Goal: Transaction & Acquisition: Purchase product/service

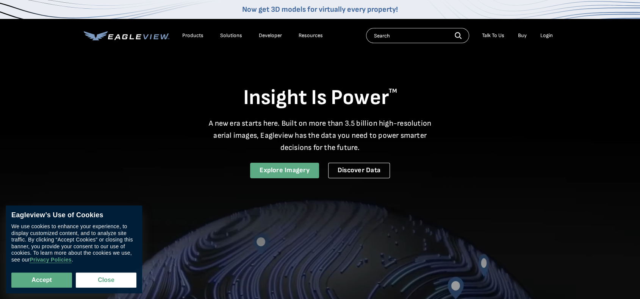
click at [279, 167] on link "Explore Imagery" at bounding box center [284, 171] width 69 height 16
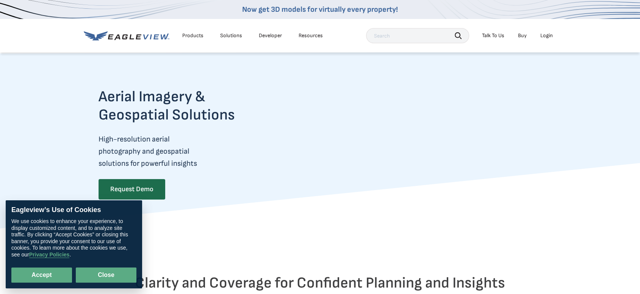
click at [113, 276] on button "Close" at bounding box center [106, 274] width 61 height 15
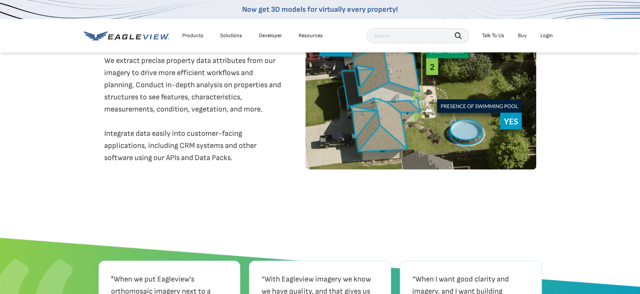
scroll to position [1629, 0]
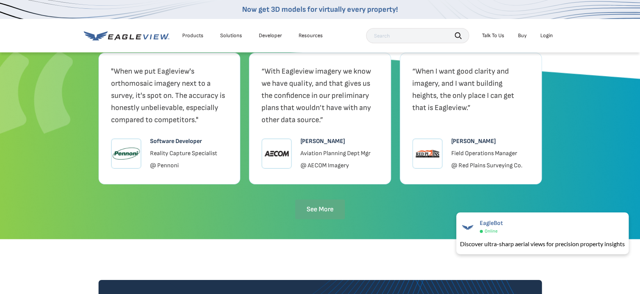
click at [325, 219] on link "See More" at bounding box center [320, 209] width 50 height 20
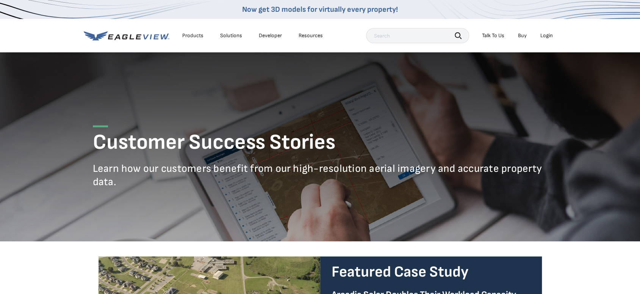
click at [190, 40] on li "Products" at bounding box center [192, 35] width 29 height 11
click at [189, 34] on div "Products" at bounding box center [192, 35] width 21 height 7
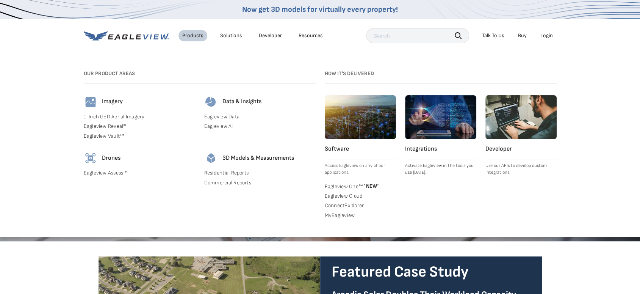
click at [114, 116] on link "1-Inch GSD Aerial Imagery" at bounding box center [139, 116] width 111 height 7
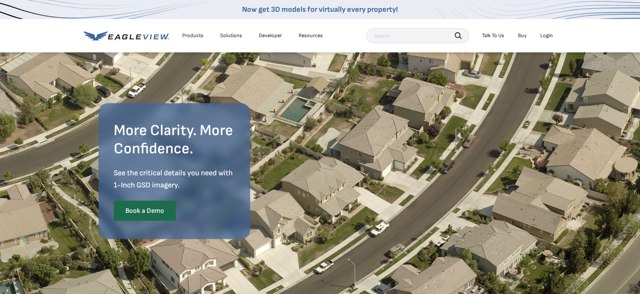
click at [522, 36] on link "Buy" at bounding box center [522, 35] width 9 height 7
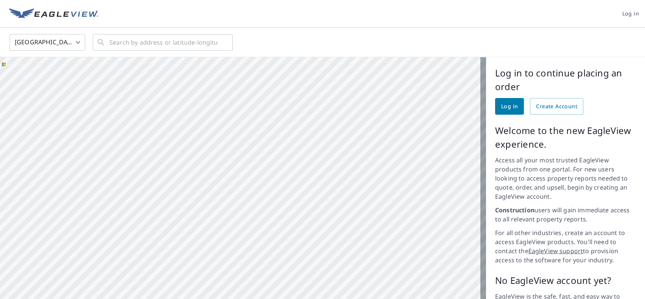
drag, startPoint x: 368, startPoint y: 156, endPoint x: 259, endPoint y: 222, distance: 126.9
click at [258, 275] on div at bounding box center [243, 204] width 486 height 294
drag, startPoint x: 253, startPoint y: 141, endPoint x: 209, endPoint y: 211, distance: 82.5
click at [209, 211] on div at bounding box center [243, 204] width 486 height 294
drag, startPoint x: 198, startPoint y: 163, endPoint x: 181, endPoint y: 173, distance: 19.9
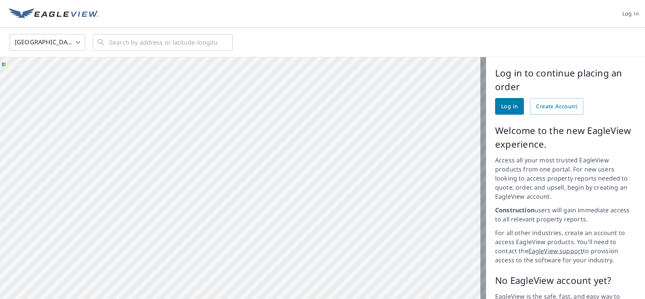
click at [181, 173] on div at bounding box center [243, 204] width 486 height 294
drag, startPoint x: 267, startPoint y: 158, endPoint x: 240, endPoint y: 155, distance: 26.6
click at [220, 198] on div at bounding box center [243, 204] width 486 height 294
drag, startPoint x: 237, startPoint y: 136, endPoint x: 210, endPoint y: 175, distance: 47.3
click at [210, 175] on div at bounding box center [243, 204] width 486 height 294
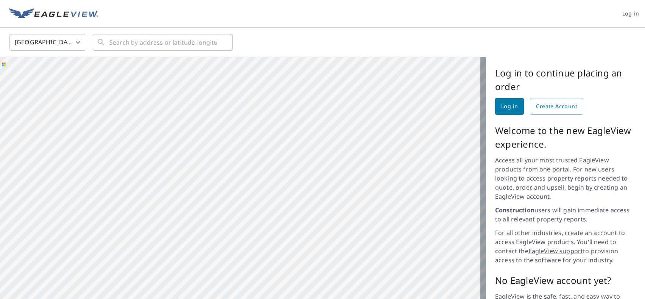
drag, startPoint x: 220, startPoint y: 143, endPoint x: 210, endPoint y: 173, distance: 32.2
click at [210, 173] on div at bounding box center [243, 204] width 486 height 294
drag, startPoint x: 175, startPoint y: 179, endPoint x: 185, endPoint y: 193, distance: 17.0
click at [185, 193] on div at bounding box center [243, 204] width 486 height 294
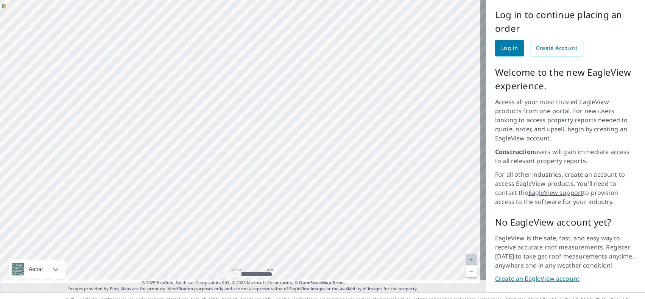
scroll to position [61, 0]
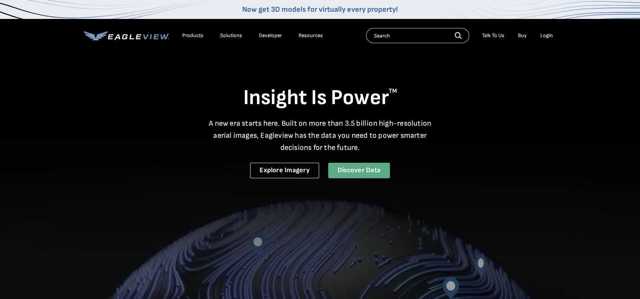
click at [359, 163] on link "Discover Data" at bounding box center [359, 171] width 62 height 16
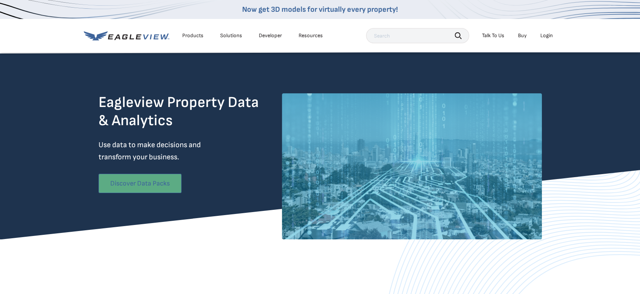
click at [130, 183] on link "Discover Data Packs" at bounding box center [139, 182] width 83 height 19
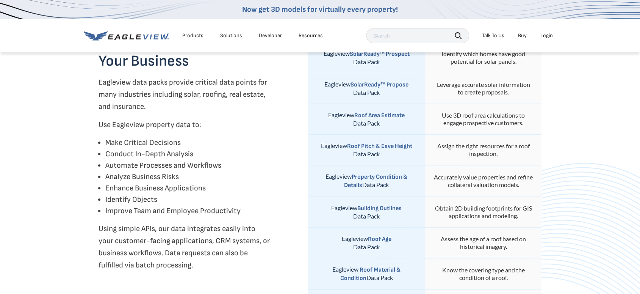
scroll to position [295, 0]
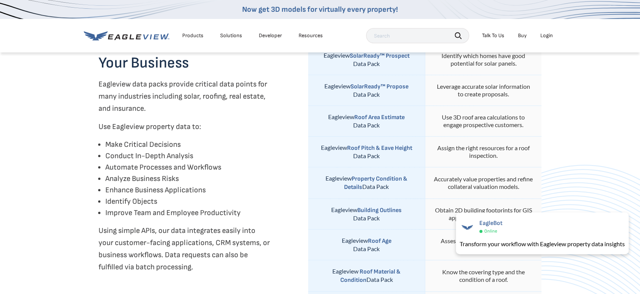
click at [371, 179] on strong "Property Condition & Details" at bounding box center [375, 183] width 63 height 16
